Goal: Find specific page/section: Find specific page/section

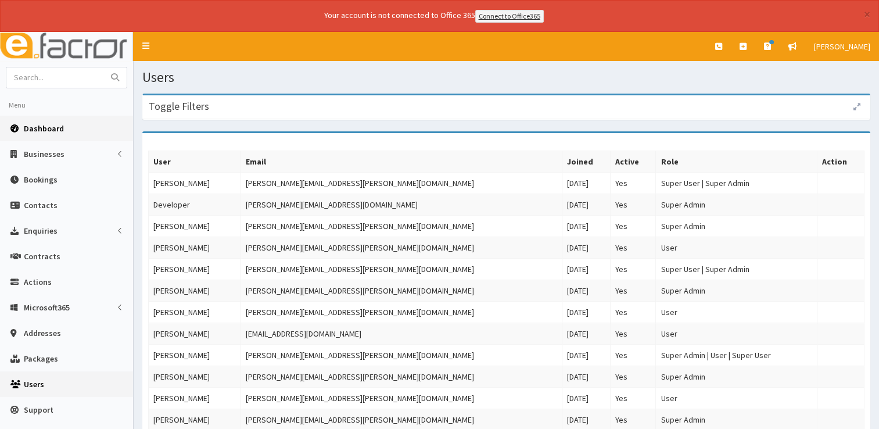
click at [46, 136] on link "Dashboard" at bounding box center [66, 129] width 133 height 26
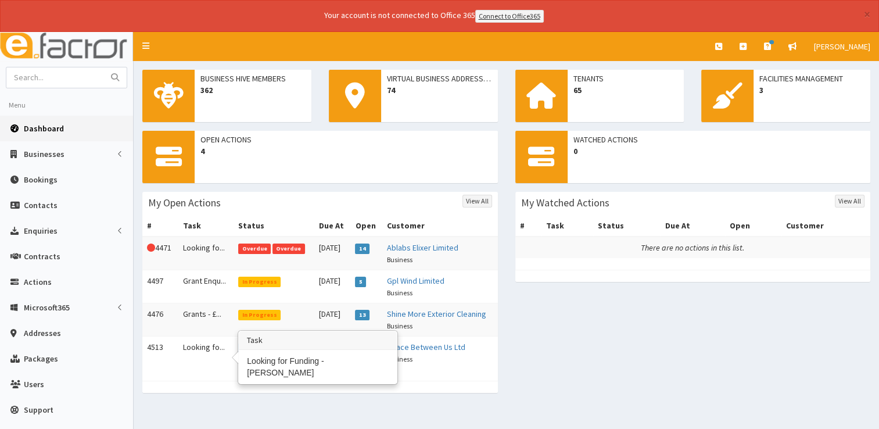
click at [209, 342] on td "Looking fo..." at bounding box center [206, 352] width 56 height 33
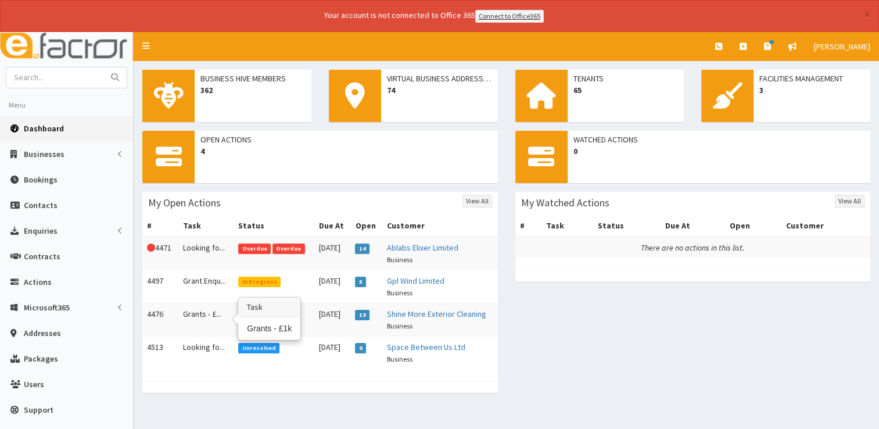
click at [202, 317] on td "Grants - £..." at bounding box center [206, 319] width 56 height 33
click at [46, 80] on input "text" at bounding box center [55, 77] width 98 height 20
type input "croft"
click at [103, 67] on button "submit" at bounding box center [114, 77] width 23 height 20
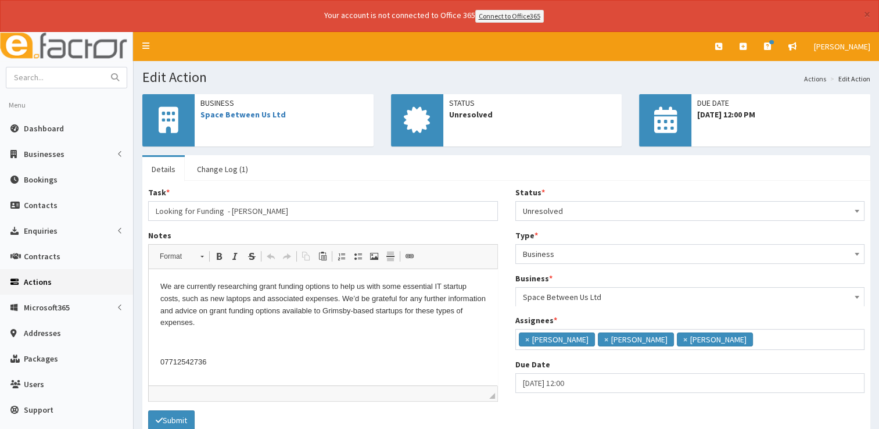
scroll to position [7, 0]
click at [217, 171] on link "Change Log (1)" at bounding box center [223, 169] width 70 height 24
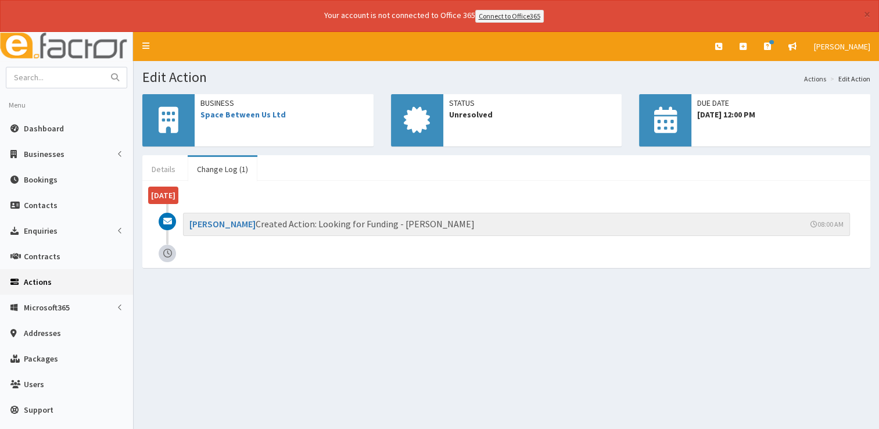
click at [173, 171] on link "Details" at bounding box center [163, 169] width 42 height 24
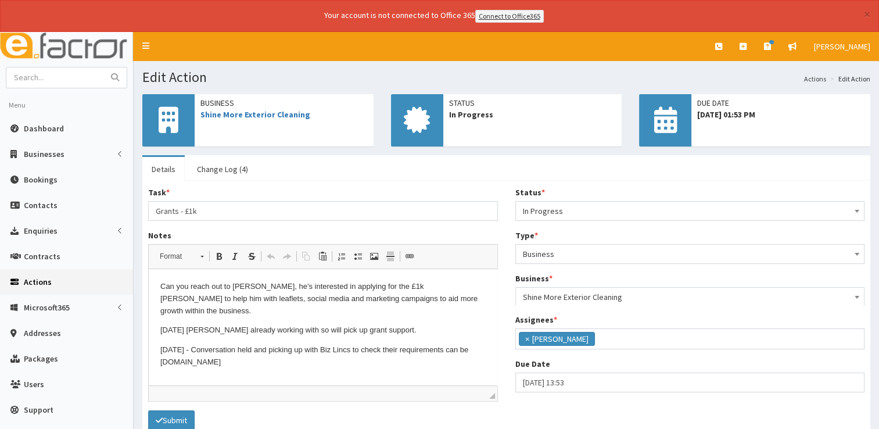
scroll to position [61, 0]
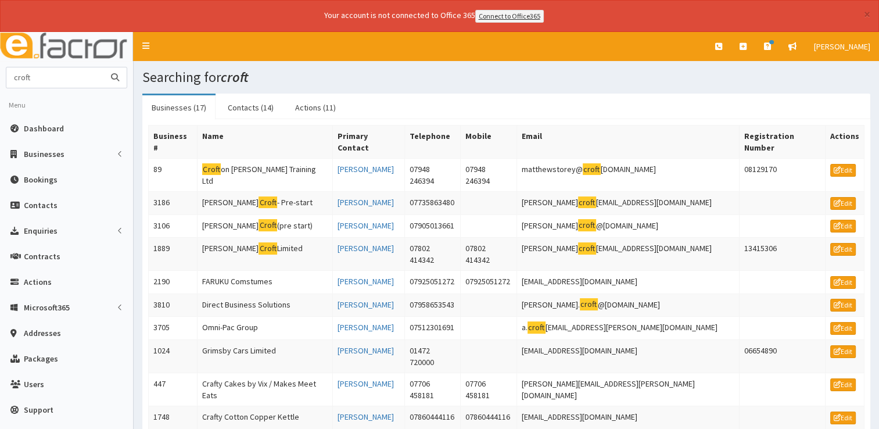
click at [46, 80] on input "croft" at bounding box center [55, 77] width 98 height 20
type input "crofts"
click at [103, 67] on button "submit" at bounding box center [114, 77] width 23 height 20
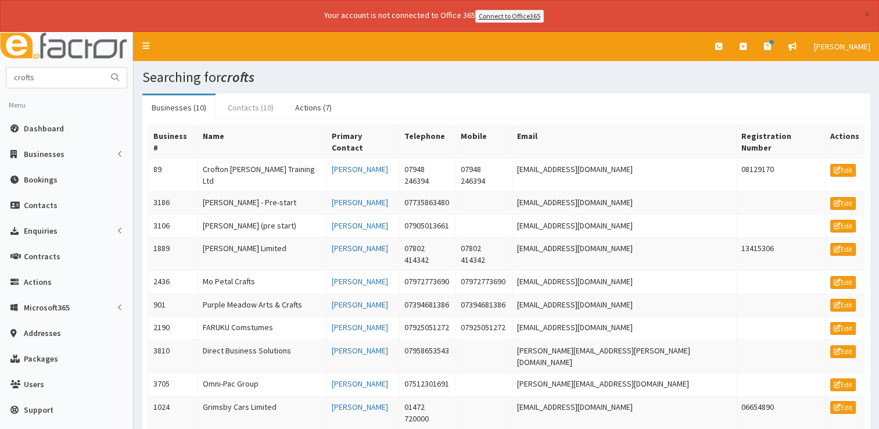
click at [248, 112] on link "Contacts (10)" at bounding box center [251, 107] width 65 height 24
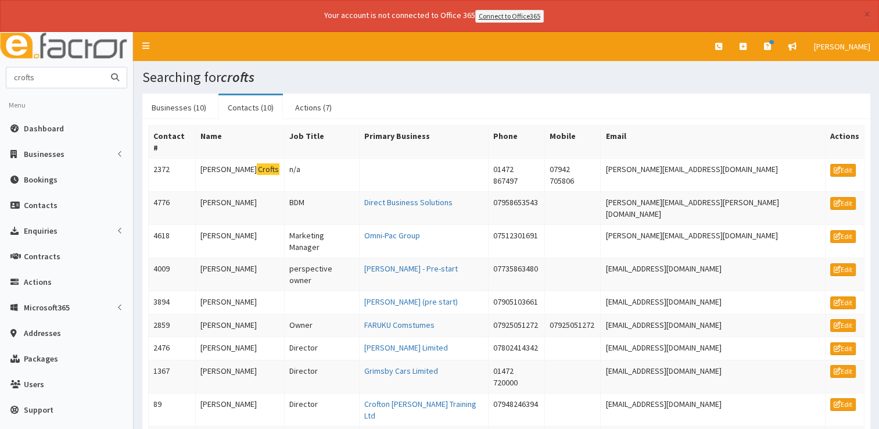
click at [80, 79] on input "crofts" at bounding box center [55, 77] width 98 height 20
type input "gary croft"
click at [103, 67] on button "submit" at bounding box center [114, 77] width 23 height 20
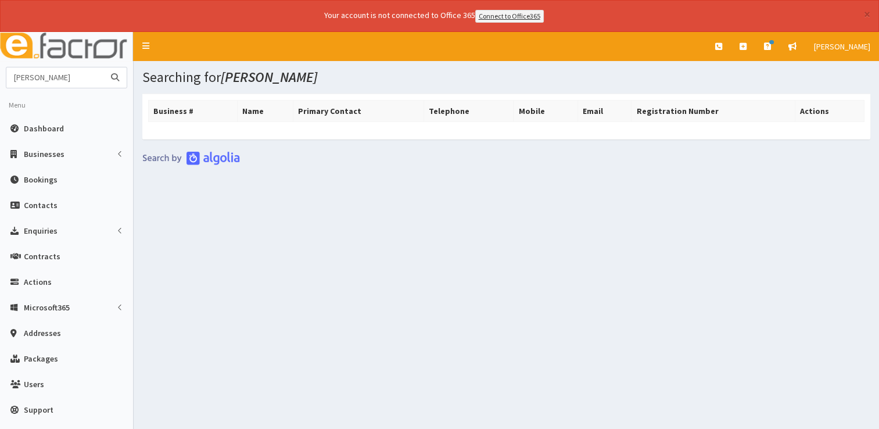
drag, startPoint x: 58, startPoint y: 76, endPoint x: -2, endPoint y: 75, distance: 59.9
click at [0, 75] on html "× Your account is not connected to Office 365 Connect to Office365 E Toggle nav…" at bounding box center [439, 230] width 879 height 461
type input "shine more"
click at [103, 67] on button "submit" at bounding box center [114, 77] width 23 height 20
